Goal: Information Seeking & Learning: Find specific fact

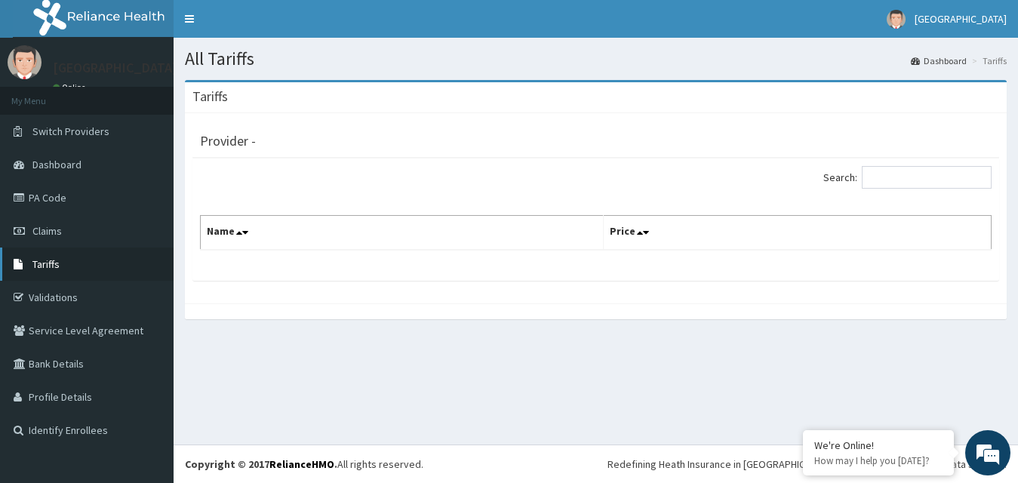
click at [34, 260] on span "Tariffs" at bounding box center [45, 264] width 27 height 14
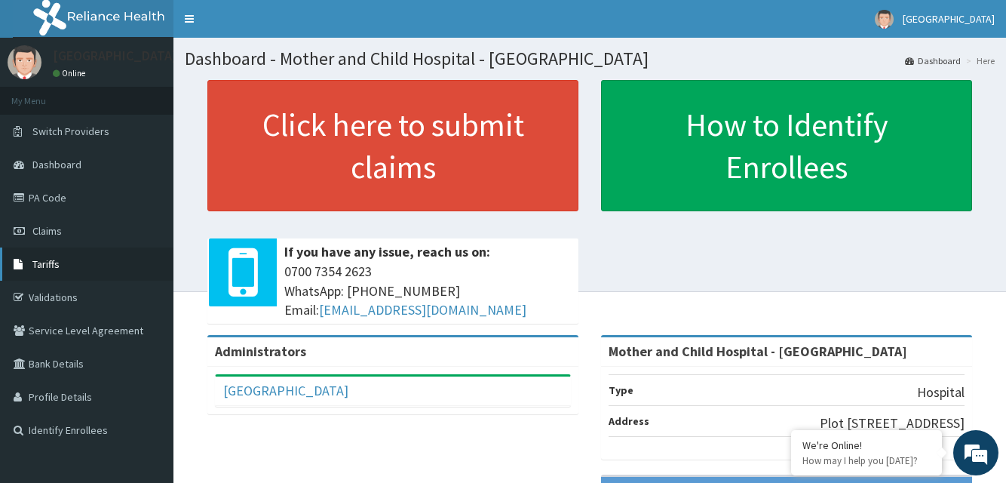
click at [43, 266] on span "Tariffs" at bounding box center [45, 264] width 27 height 14
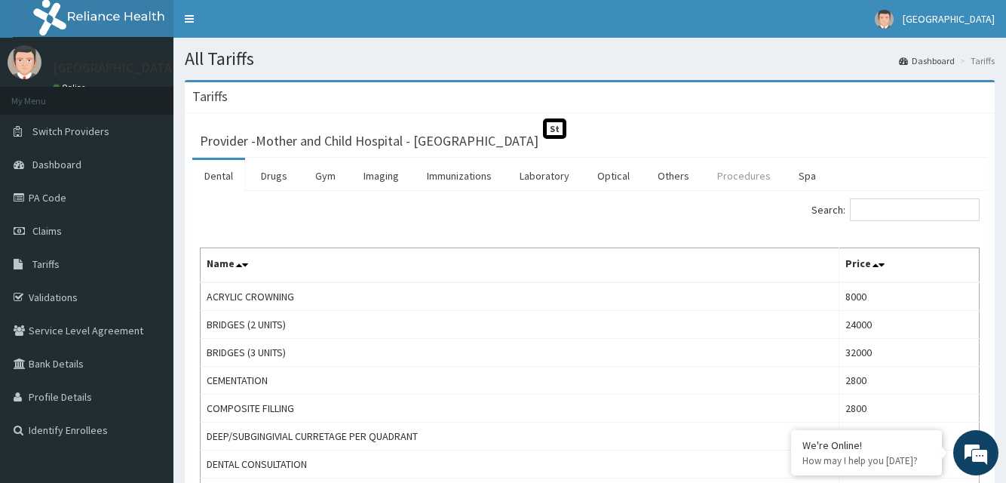
click at [732, 171] on link "Procedures" at bounding box center [744, 176] width 78 height 32
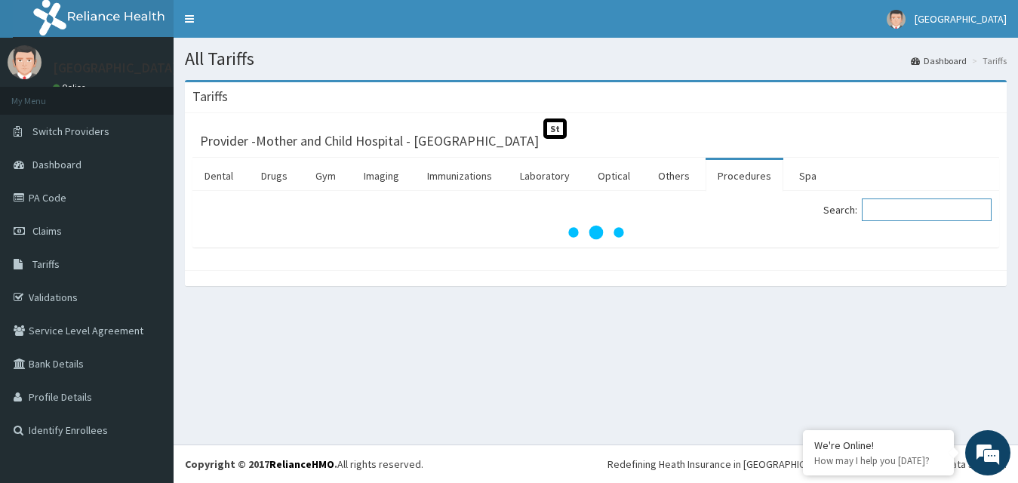
click at [895, 210] on input "Search:" at bounding box center [926, 209] width 130 height 23
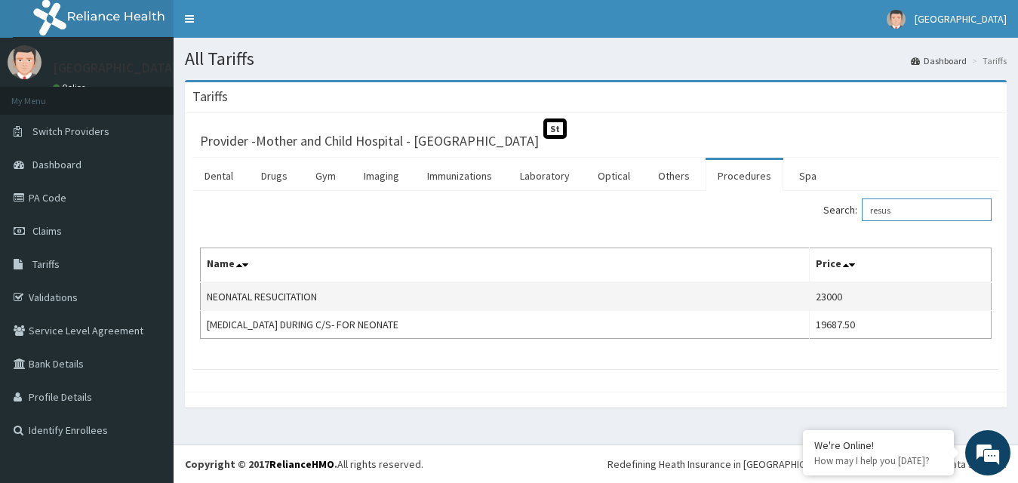
type input "resus"
drag, startPoint x: 204, startPoint y: 295, endPoint x: 327, endPoint y: 303, distance: 124.0
click at [327, 303] on td "NEONATAL RESUCITATION" at bounding box center [505, 296] width 609 height 29
click at [408, 294] on td "NEONATAL RESUCITATION" at bounding box center [505, 296] width 609 height 29
drag, startPoint x: 208, startPoint y: 295, endPoint x: 333, endPoint y: 296, distance: 124.5
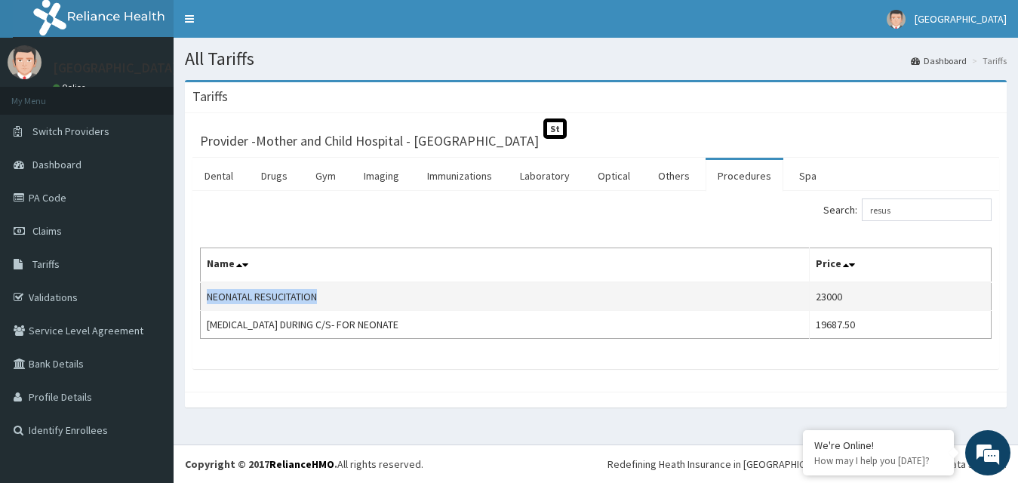
click at [333, 296] on td "NEONATAL RESUCITATION" at bounding box center [505, 296] width 609 height 29
copy td "NEONATAL RESUCITATION"
drag, startPoint x: 822, startPoint y: 295, endPoint x: 875, endPoint y: 294, distance: 53.6
click at [875, 294] on td "23000" at bounding box center [900, 296] width 182 height 29
copy td "23000"
